Goal: Information Seeking & Learning: Learn about a topic

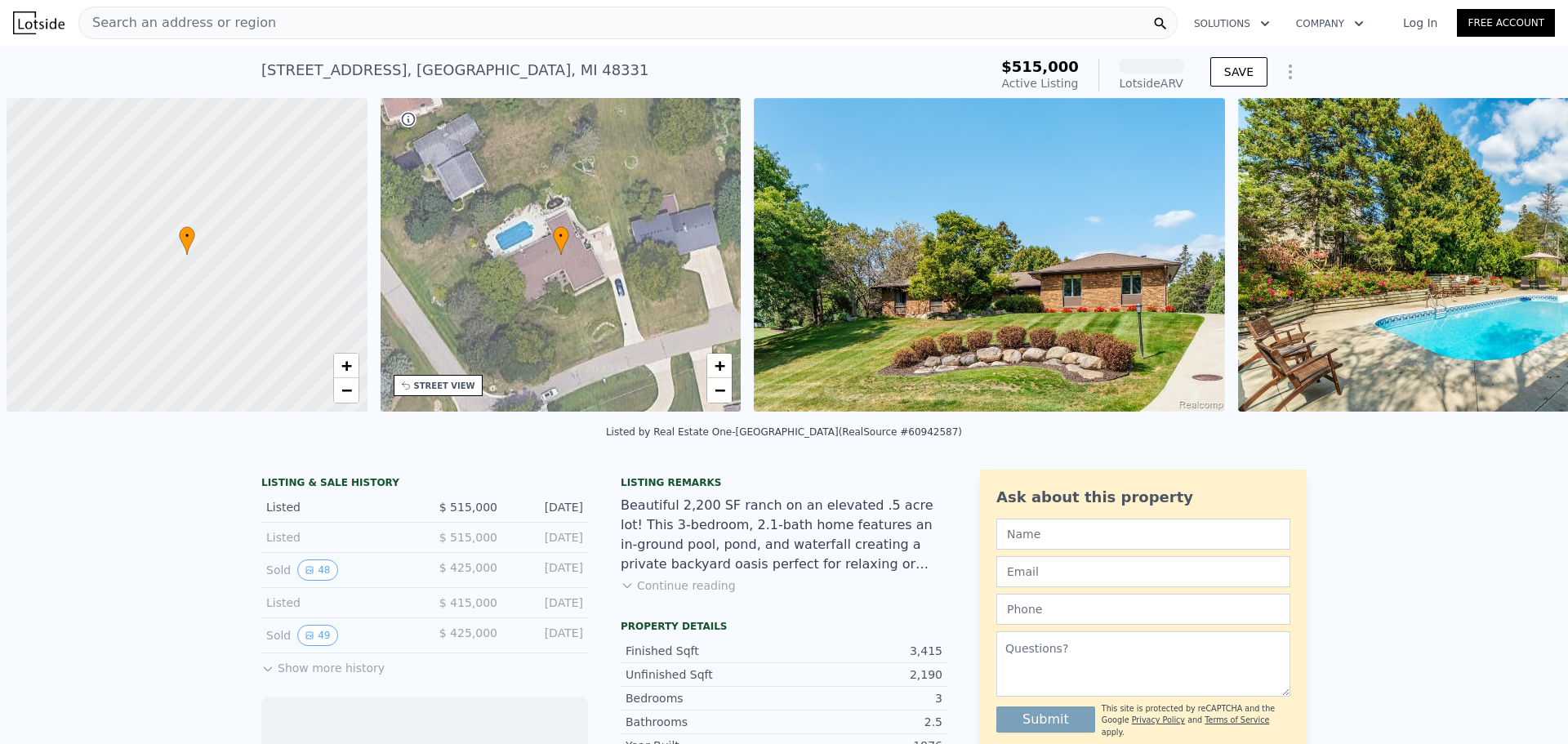
scroll to position [0, 6]
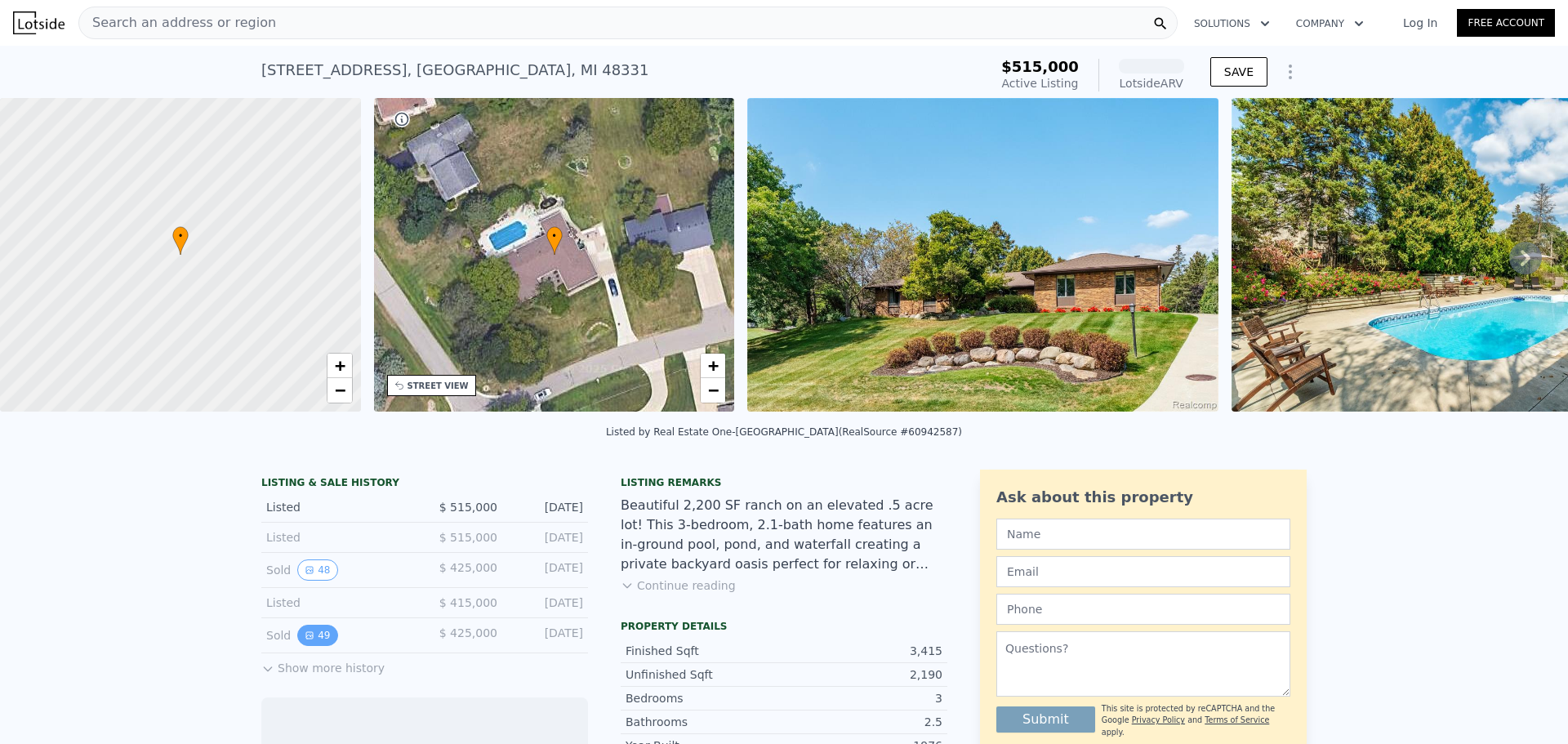
click at [307, 644] on button "49" at bounding box center [318, 635] width 40 height 21
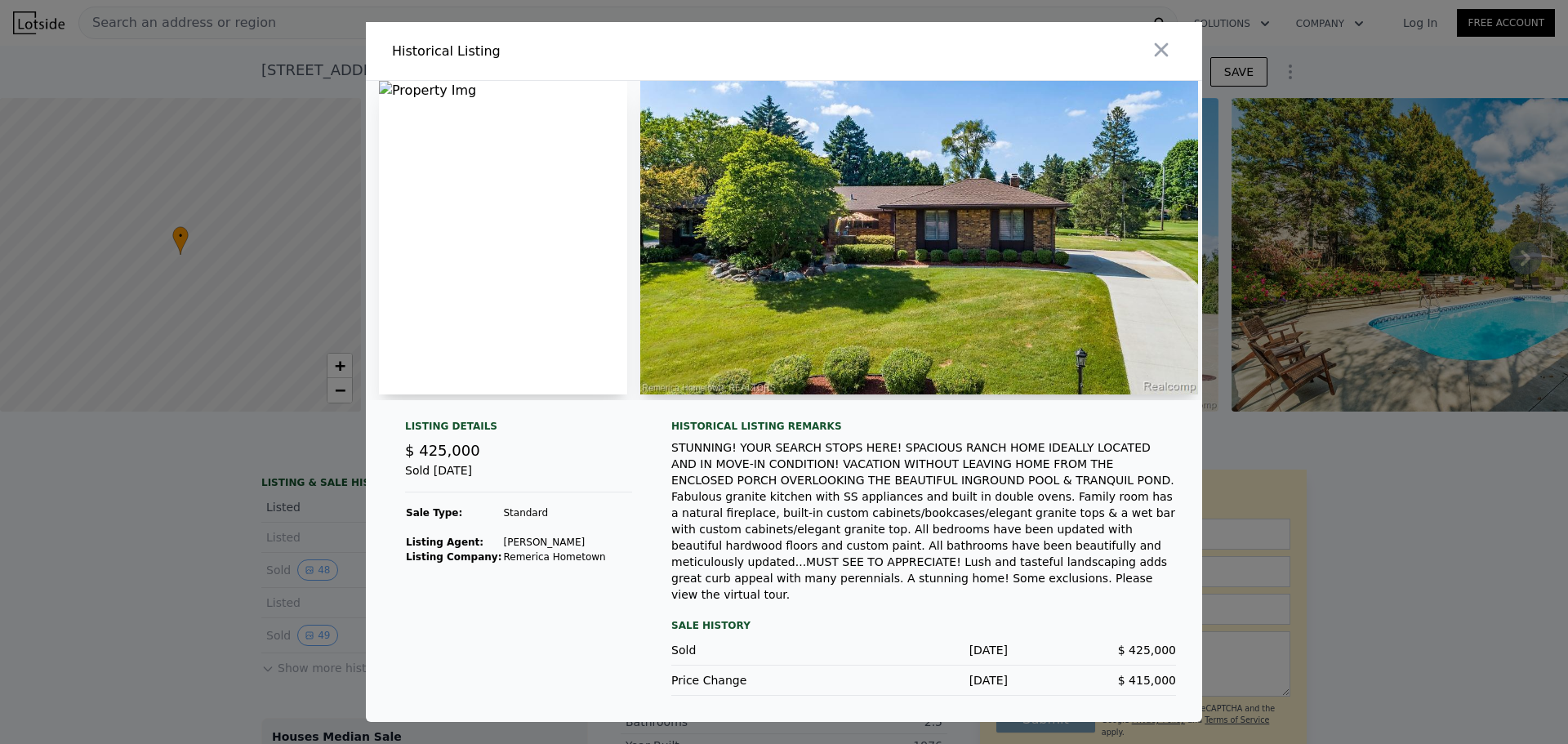
click at [421, 400] on div at bounding box center [784, 240] width 836 height 319
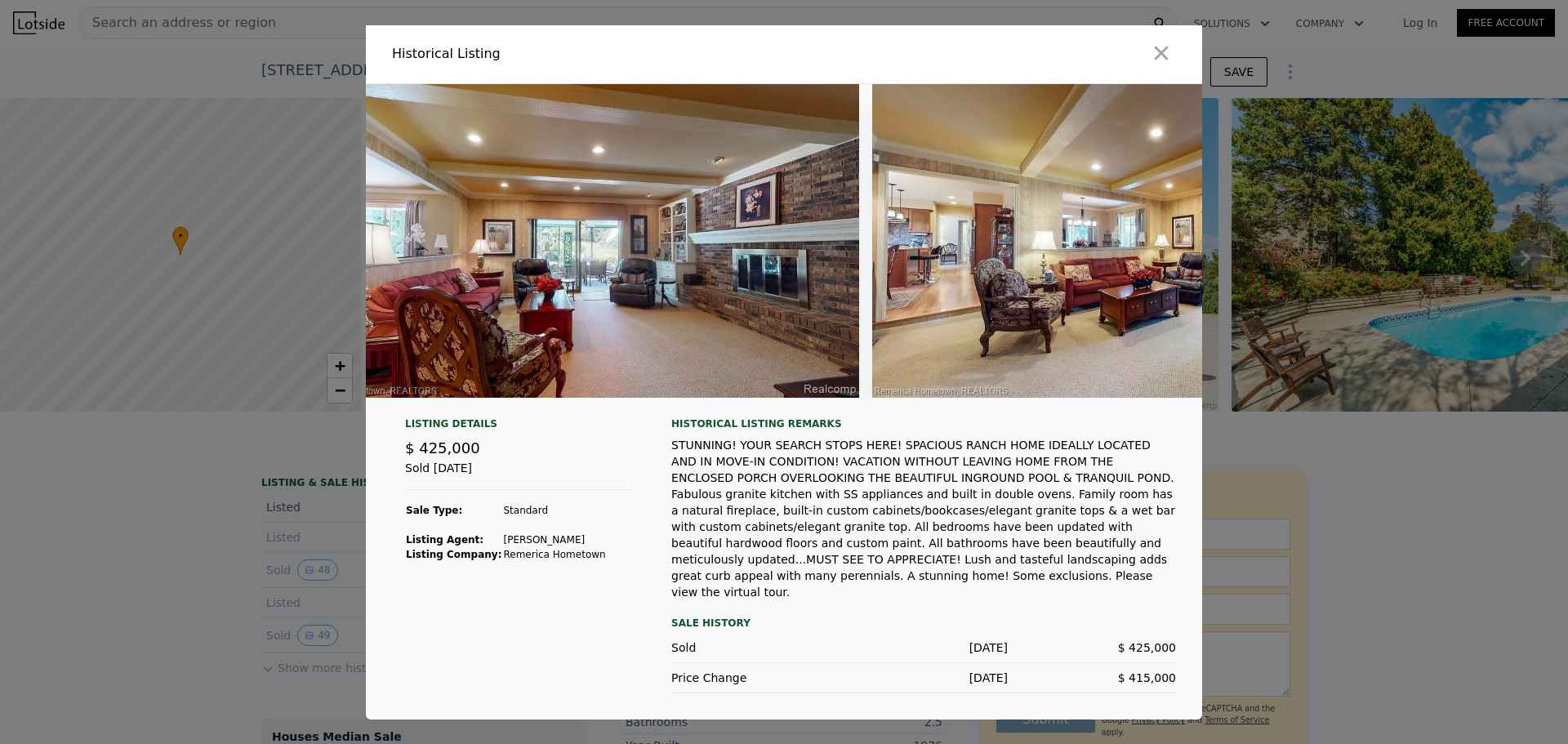
scroll to position [0, 13356]
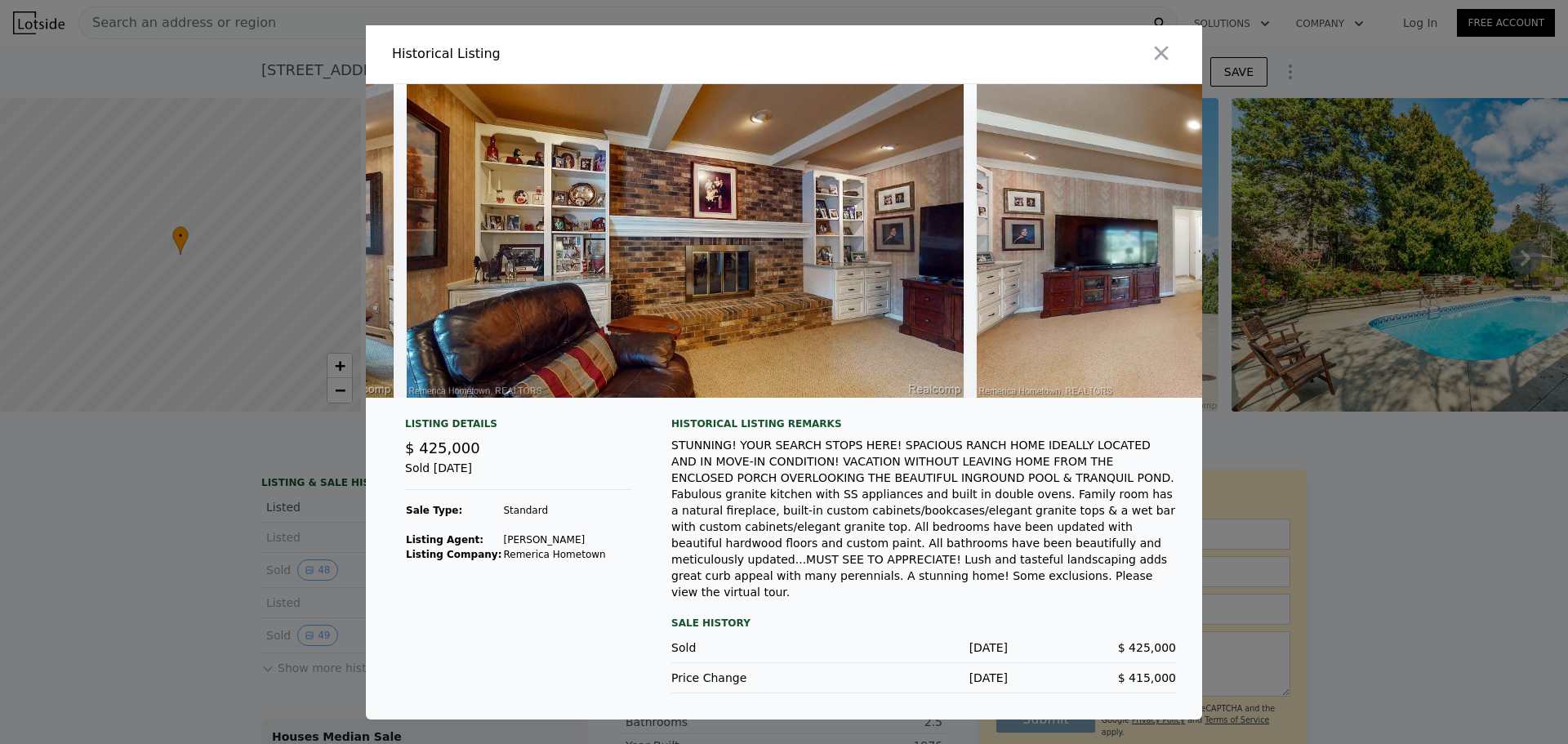
drag, startPoint x: 1163, startPoint y: 65, endPoint x: 1121, endPoint y: 112, distance: 63.0
click at [1163, 60] on icon "button" at bounding box center [1162, 53] width 14 height 14
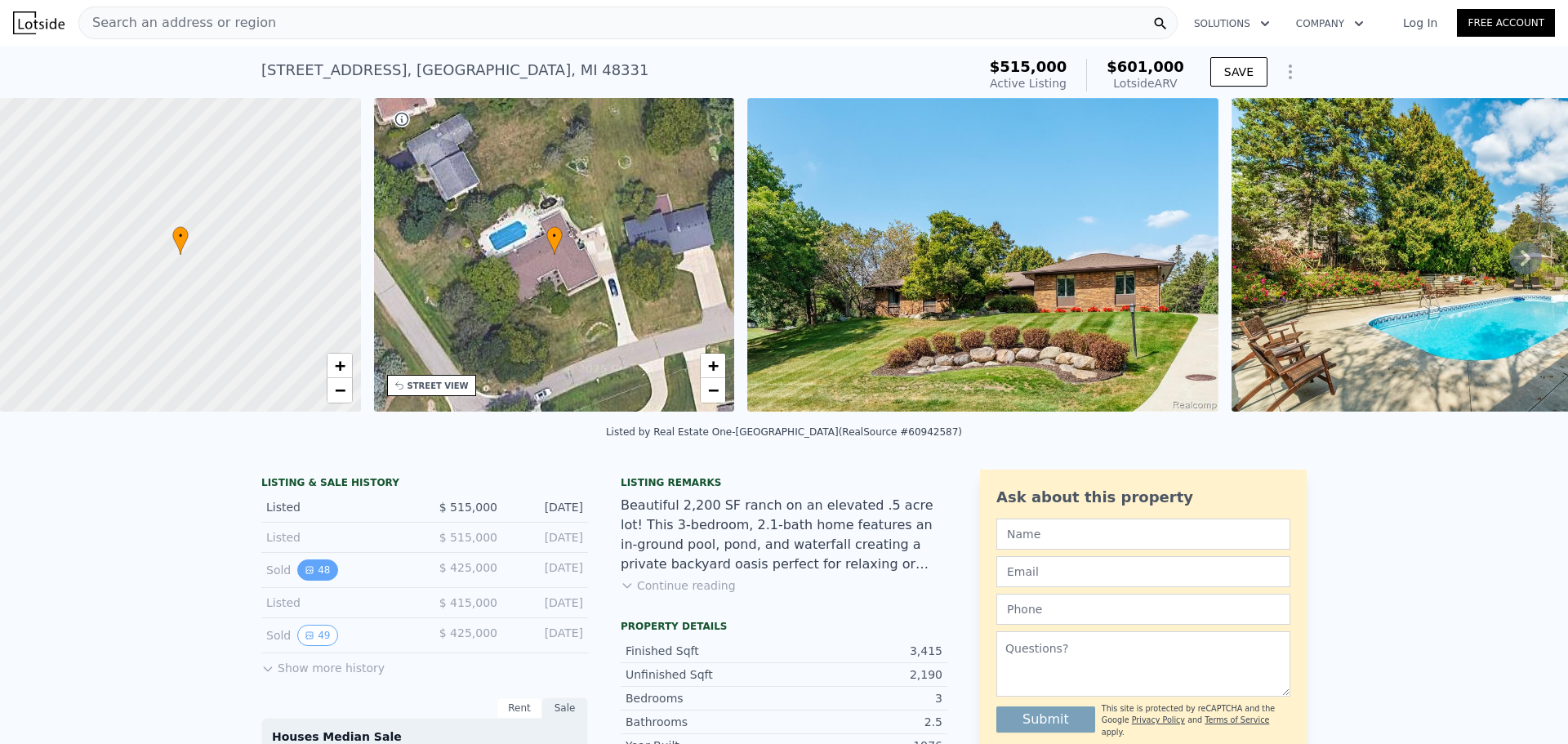
click at [320, 580] on button "48" at bounding box center [318, 570] width 40 height 21
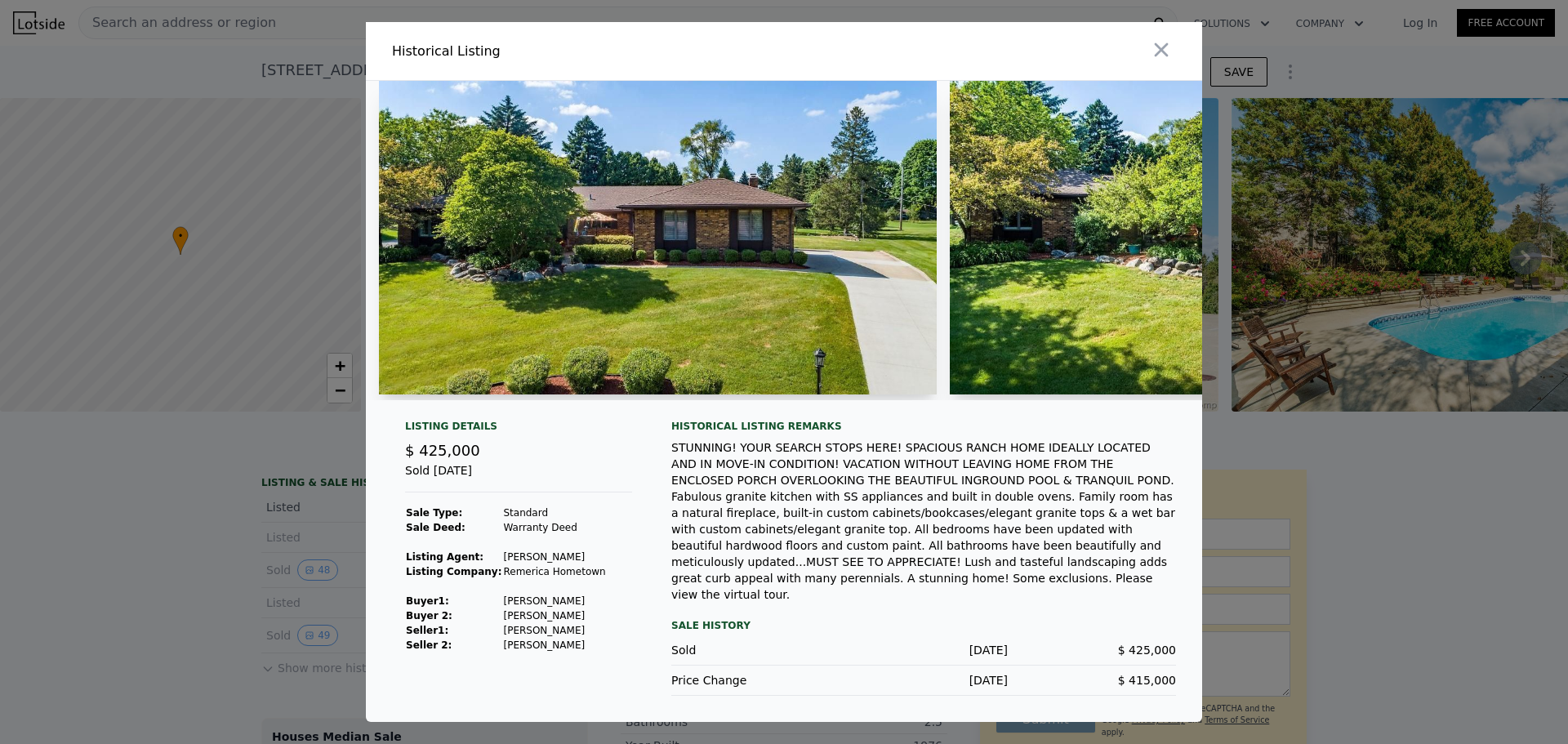
click at [222, 512] on div at bounding box center [784, 372] width 1568 height 744
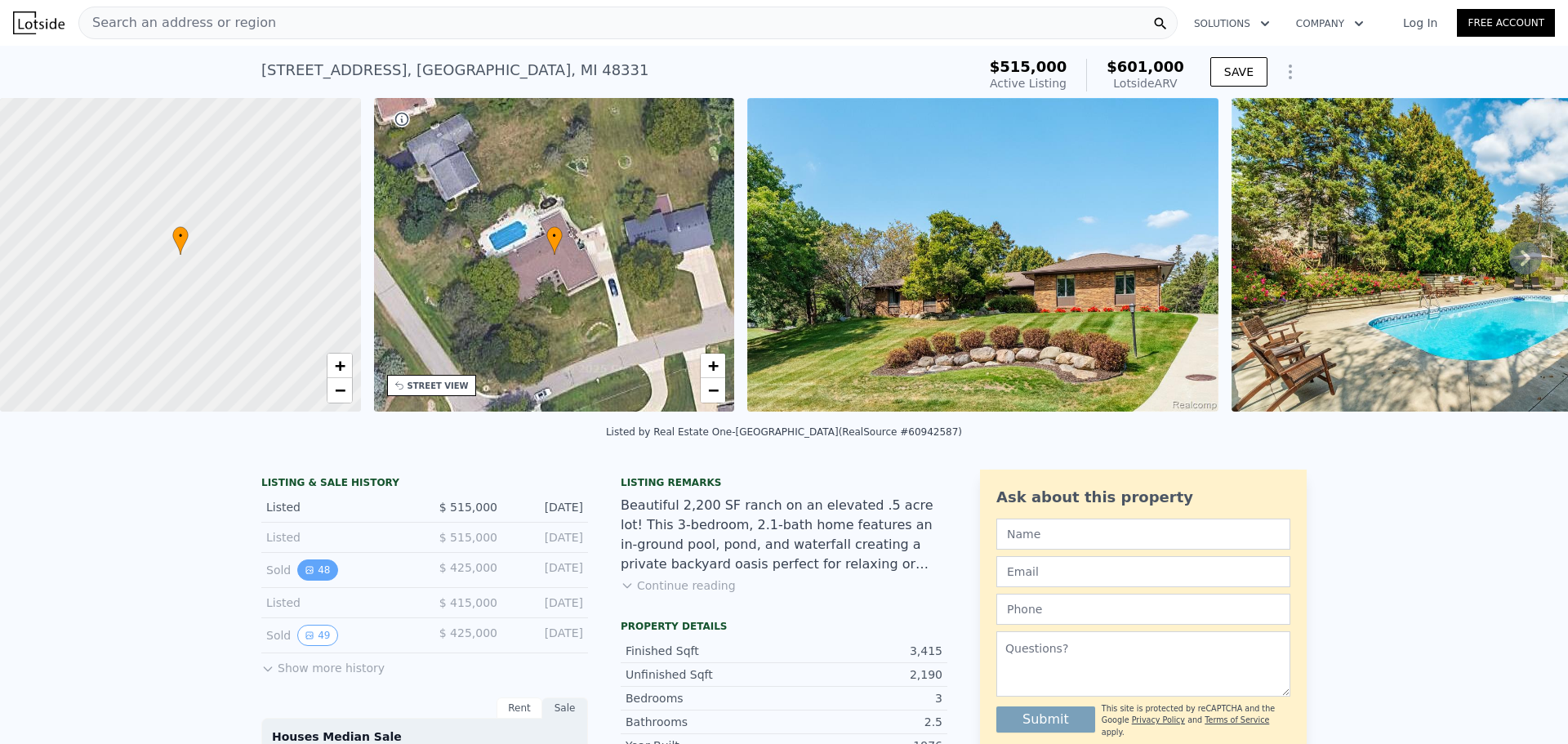
click at [311, 575] on button "48" at bounding box center [318, 570] width 40 height 21
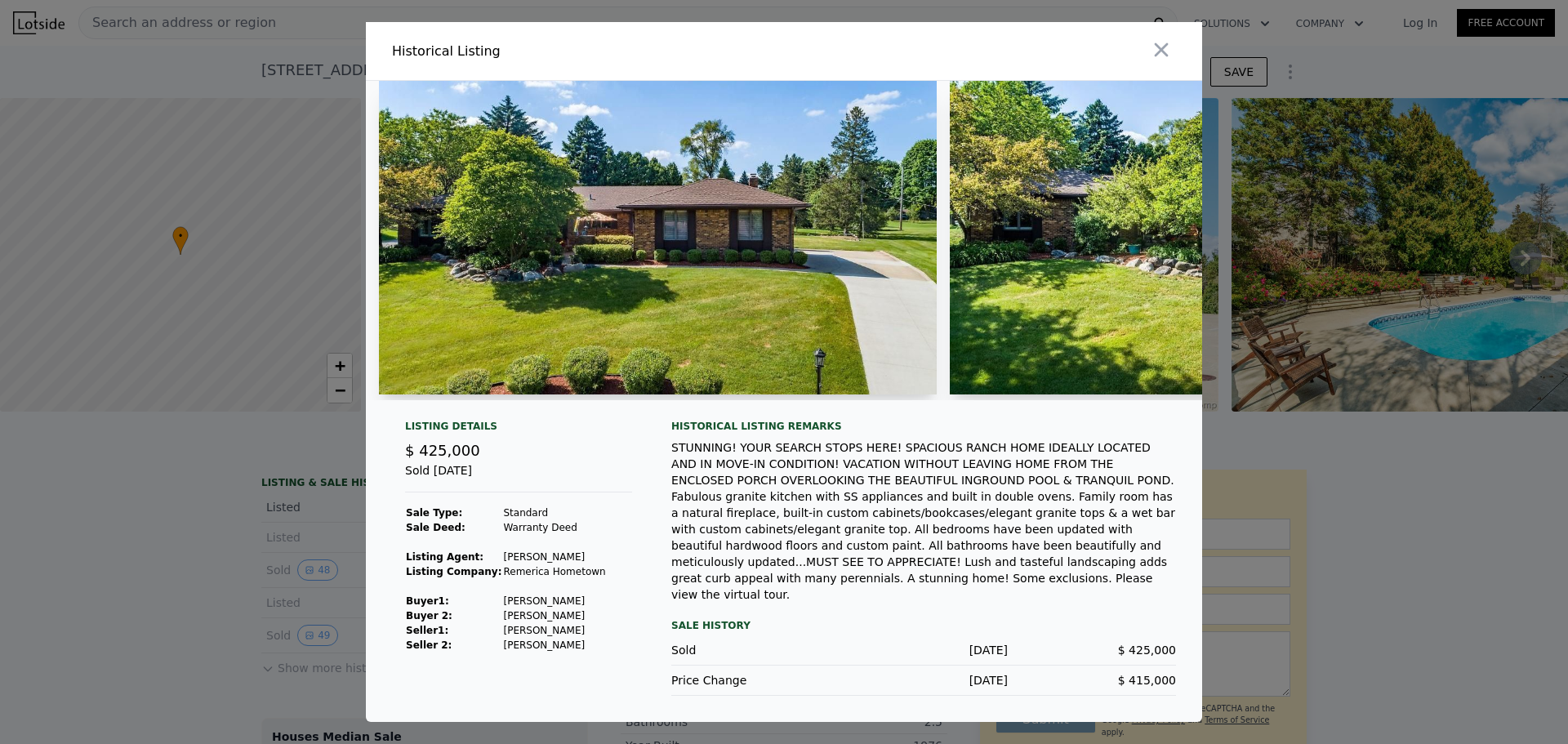
click at [137, 526] on div at bounding box center [784, 372] width 1568 height 744
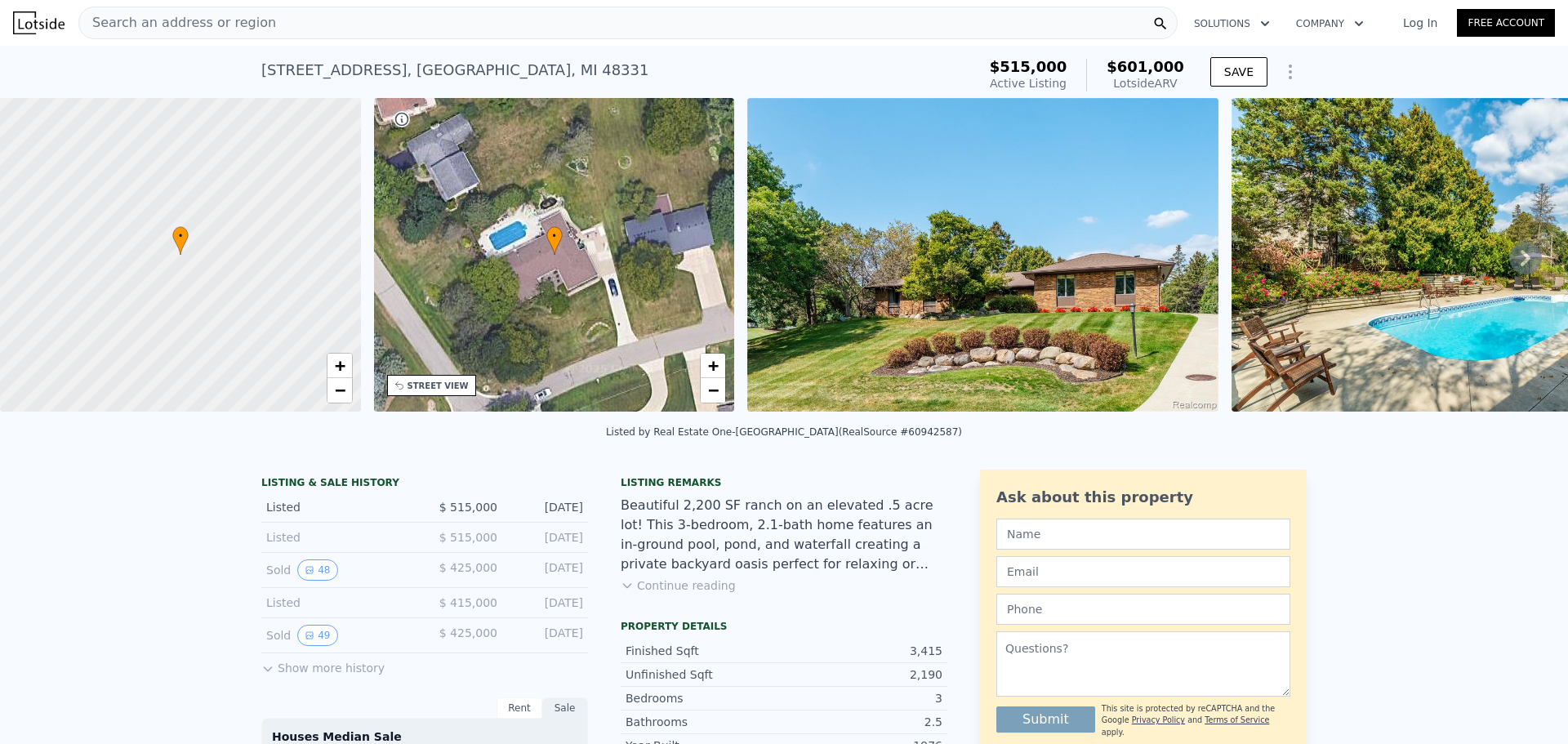
drag, startPoint x: 81, startPoint y: 433, endPoint x: 292, endPoint y: 439, distance: 211.1
click at [292, 439] on div "Listed by Real Estate One-[GEOGRAPHIC_DATA] (RealSource #60942587)" at bounding box center [784, 437] width 1568 height 39
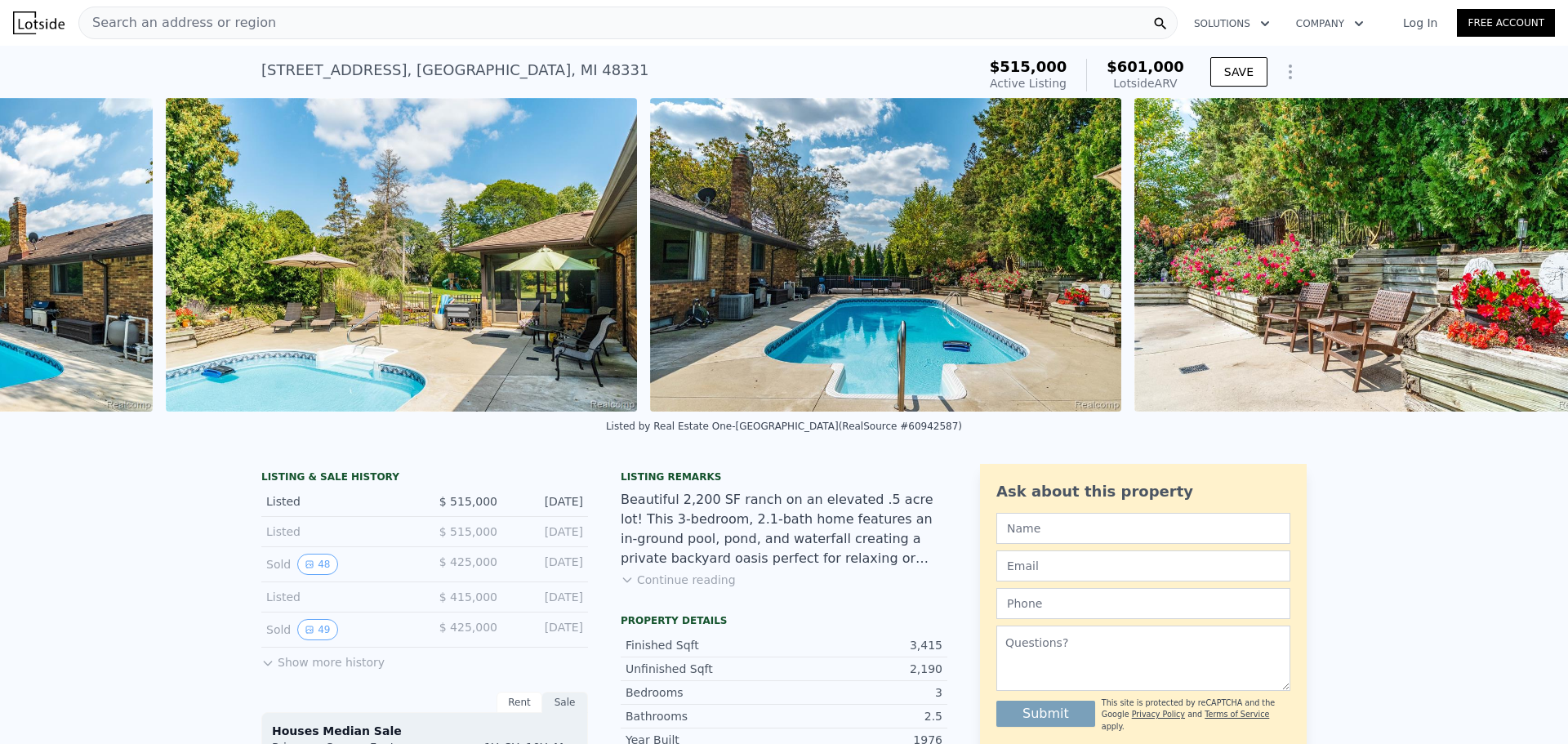
scroll to position [0, 26295]
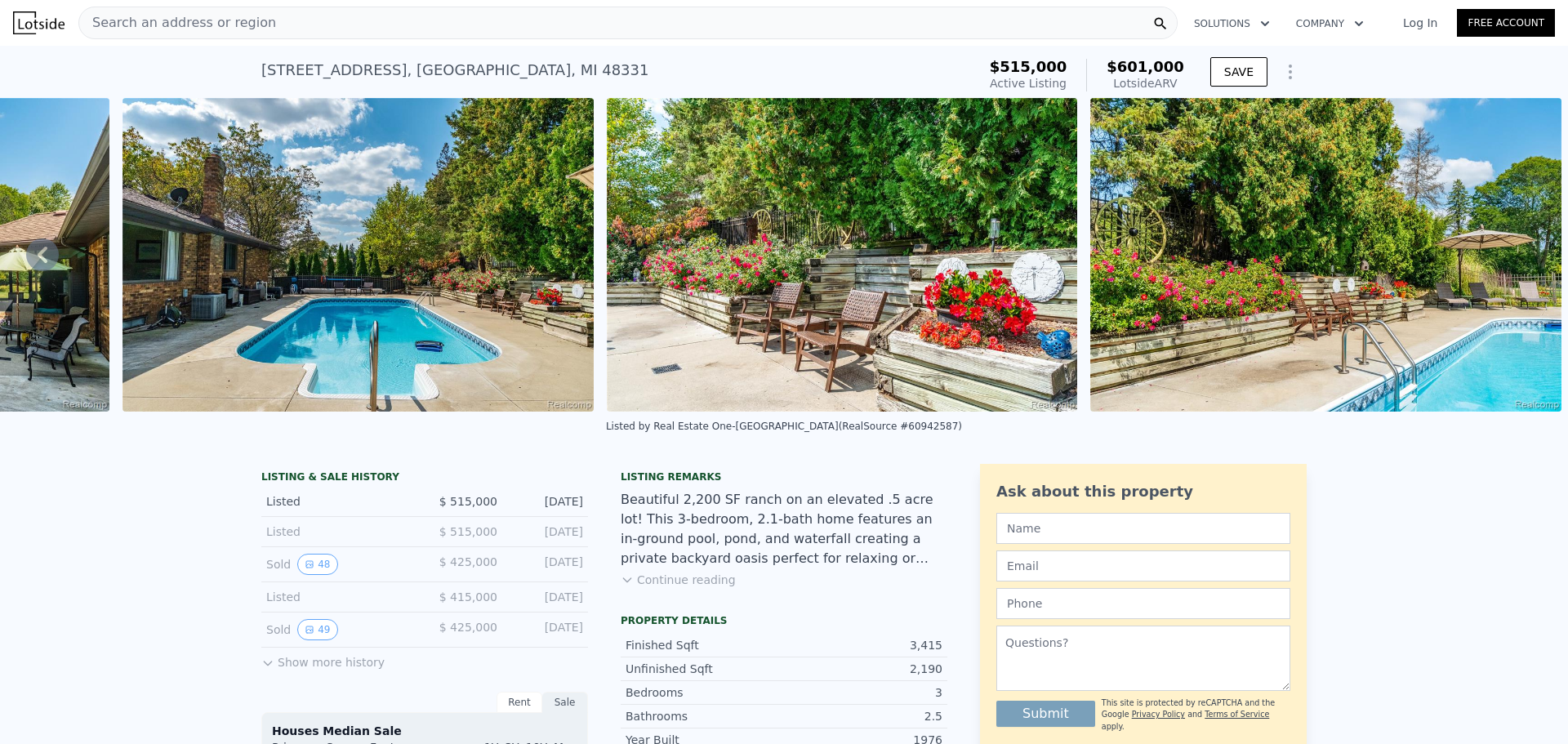
click at [688, 584] on div "Listing remarks Beautiful 2,200 SF ranch on an elevated .5 acre lot! This 3-bed…" at bounding box center [784, 538] width 327 height 137
click at [688, 584] on button "Continue reading" at bounding box center [679, 579] width 116 height 17
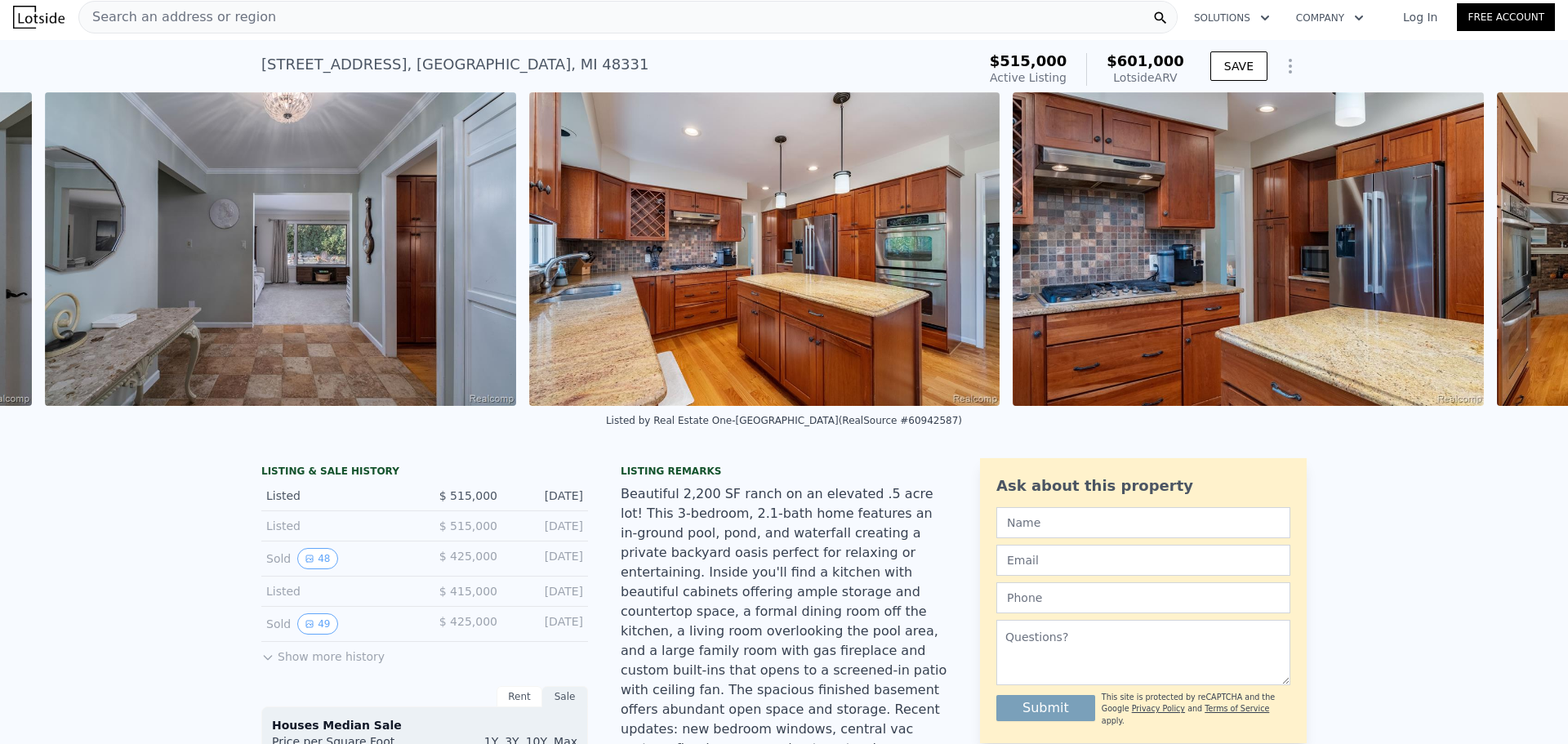
scroll to position [0, 3168]
